Goal: Find specific page/section

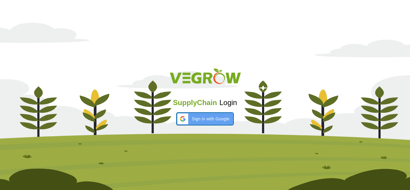
click at [211, 116] on span "Sign in with Google" at bounding box center [211, 119] width 38 height 6
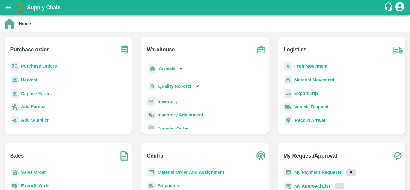
click at [33, 171] on b "Sales Order" at bounding box center [33, 172] width 25 height 5
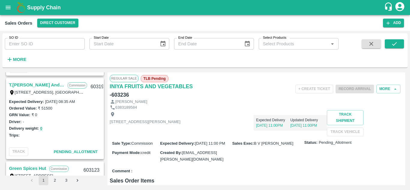
scroll to position [329, 0]
click at [47, 83] on link "T.[PERSON_NAME] And Sons" at bounding box center [37, 85] width 56 height 8
